Goal: Information Seeking & Learning: Learn about a topic

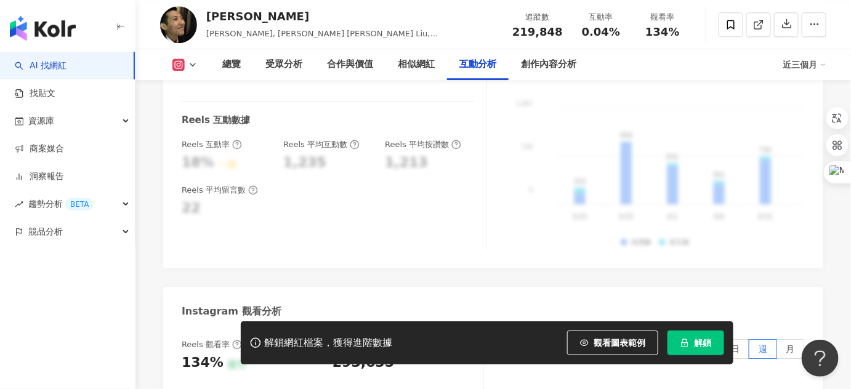
scroll to position [2764, 0]
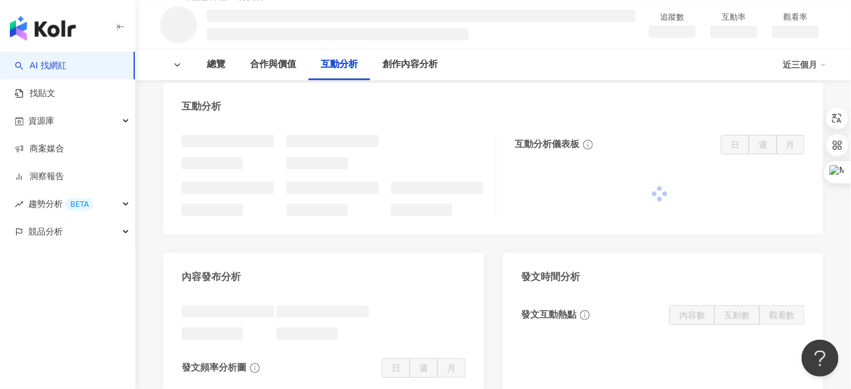
scroll to position [1094, 0]
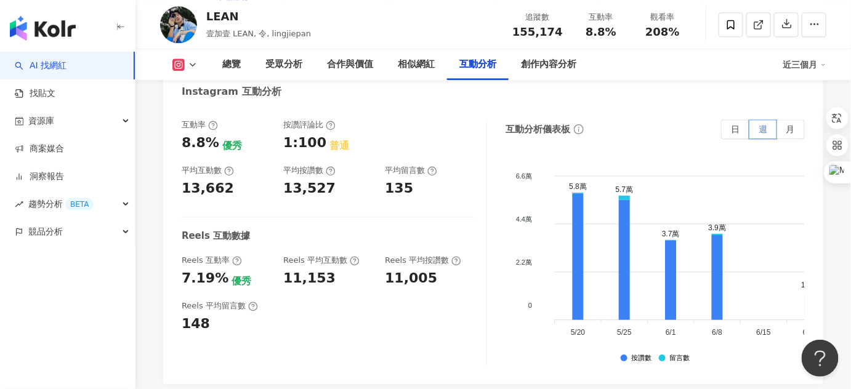
scroll to position [2804, 0]
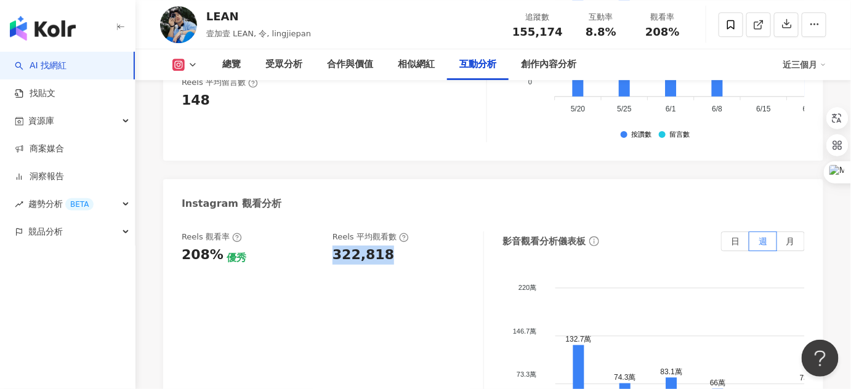
drag, startPoint x: 330, startPoint y: 198, endPoint x: 406, endPoint y: 198, distance: 75.8
click at [406, 232] on div "Reels 觀看率 208% 優秀 Reels 平均觀看數 322,818" at bounding box center [327, 248] width 290 height 33
copy div "322,818"
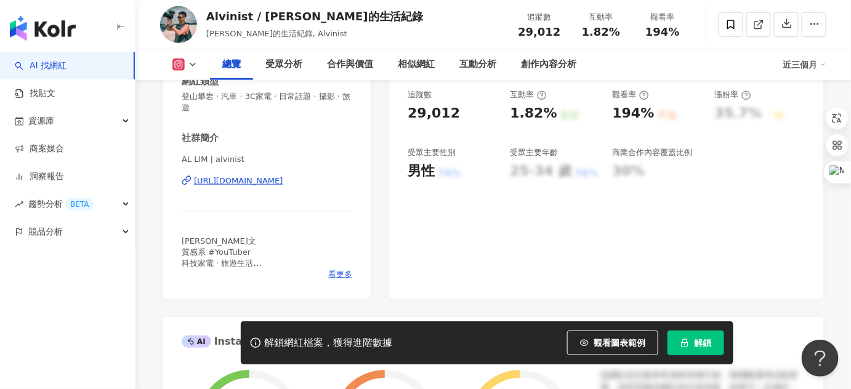
scroll to position [75, 0]
